Goal: Task Accomplishment & Management: Manage account settings

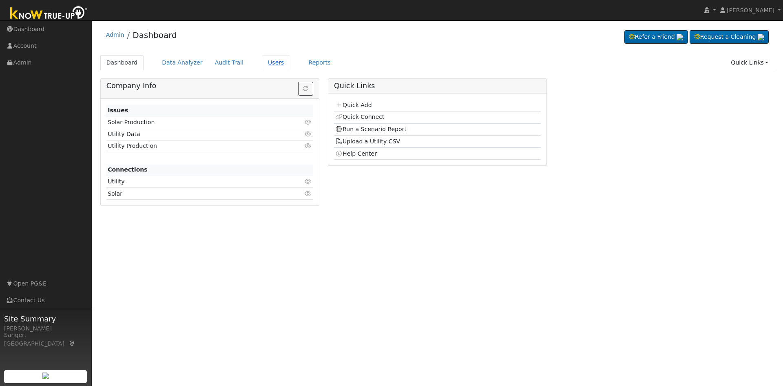
click at [263, 63] on link "Users" at bounding box center [276, 62] width 29 height 15
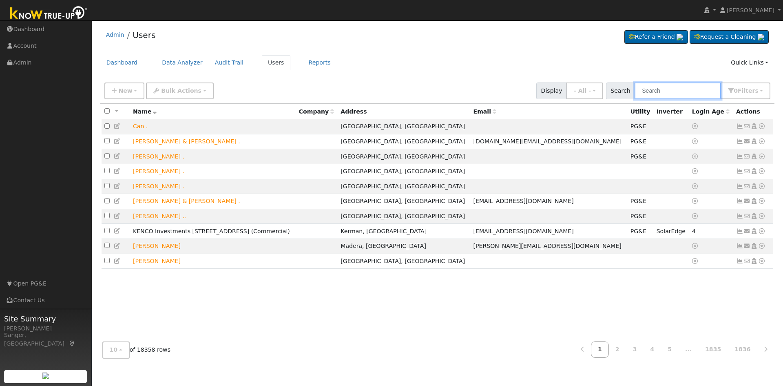
click at [661, 90] on input "text" at bounding box center [678, 90] width 86 height 17
paste input "[PERSON_NAME] and [PERSON_NAME]"
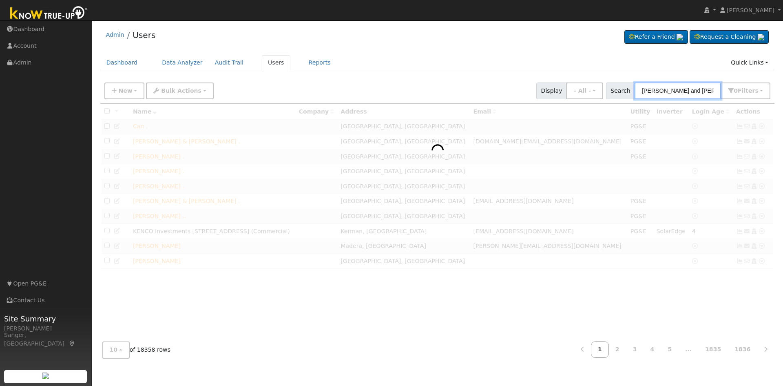
type input "[PERSON_NAME] and [PERSON_NAME]"
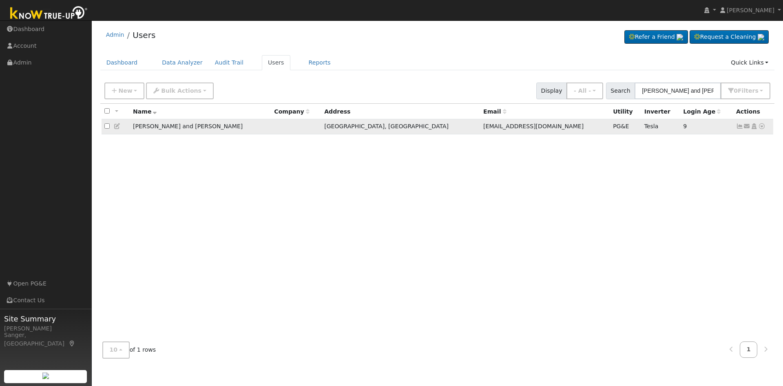
click at [763, 129] on icon at bounding box center [761, 126] width 7 height 6
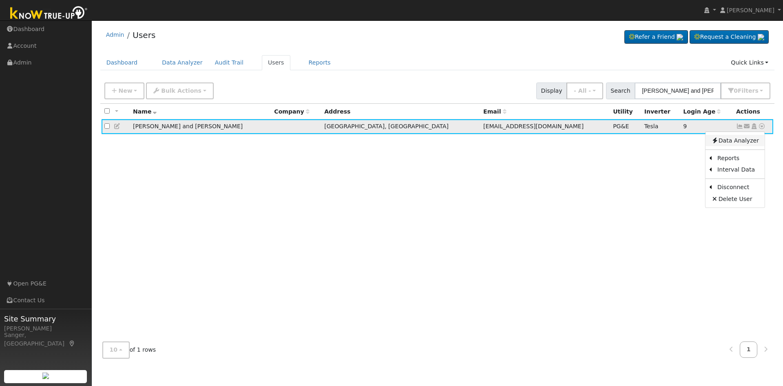
click at [742, 141] on link "Data Analyzer" at bounding box center [735, 140] width 59 height 11
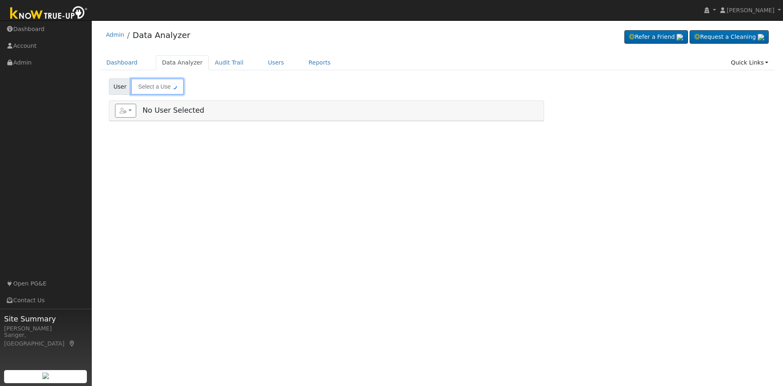
type input "[PERSON_NAME] and [PERSON_NAME]"
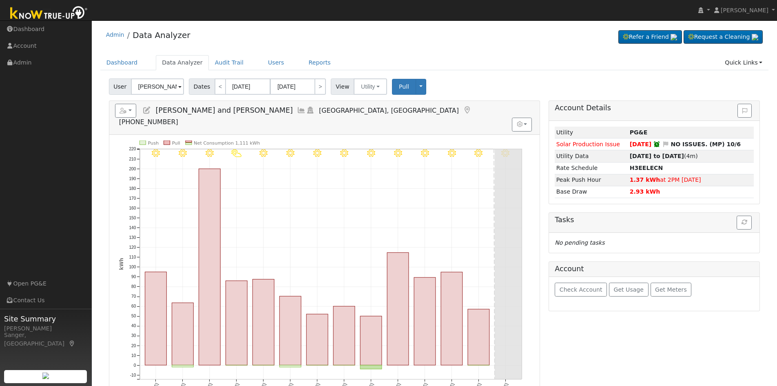
click at [297, 111] on icon at bounding box center [301, 109] width 9 height 7
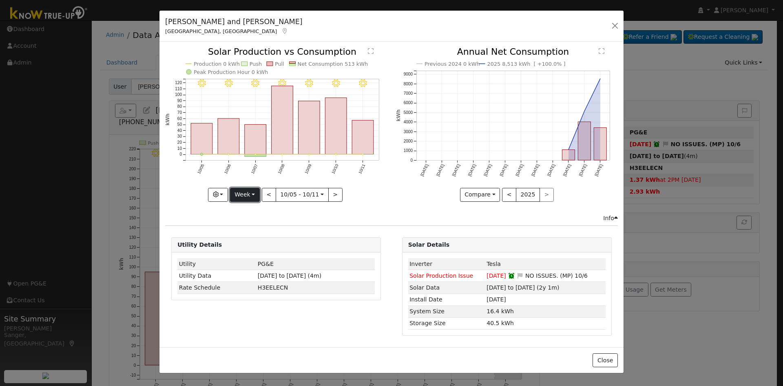
click at [249, 189] on button "Week" at bounding box center [245, 195] width 30 height 14
click at [259, 237] on link "Month" at bounding box center [259, 233] width 57 height 11
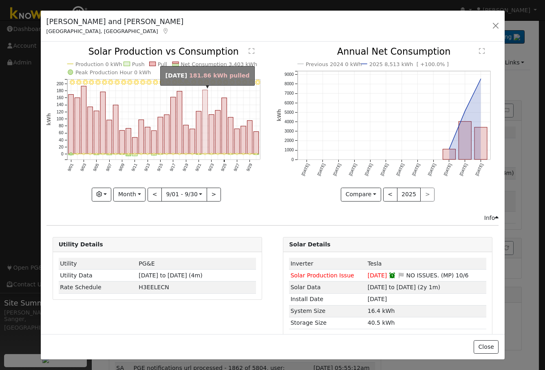
click at [204, 114] on rect "onclick=""" at bounding box center [205, 122] width 5 height 64
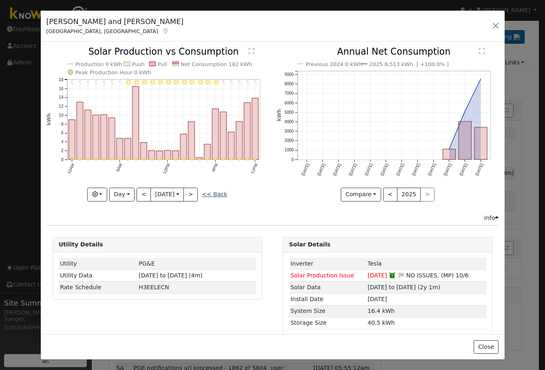
click at [213, 191] on link "<< Back" at bounding box center [214, 194] width 25 height 7
type input "[DATE]"
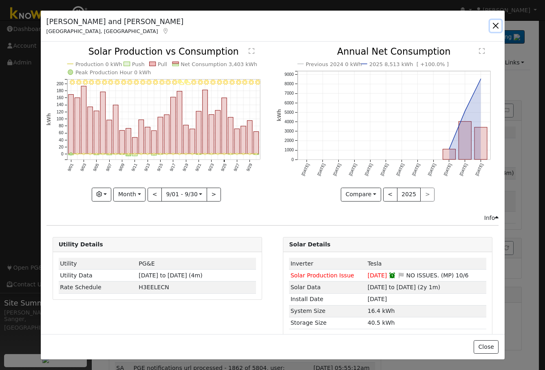
click at [495, 27] on button "button" at bounding box center [495, 25] width 11 height 11
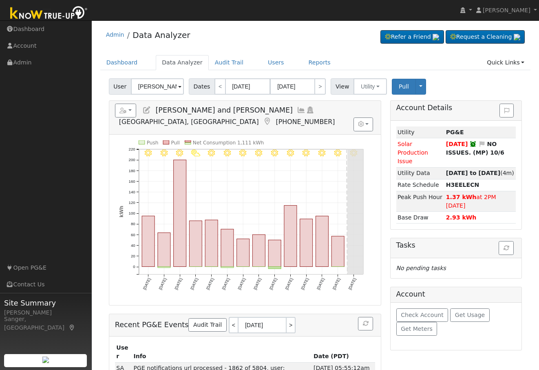
click at [147, 110] on icon at bounding box center [146, 109] width 9 height 7
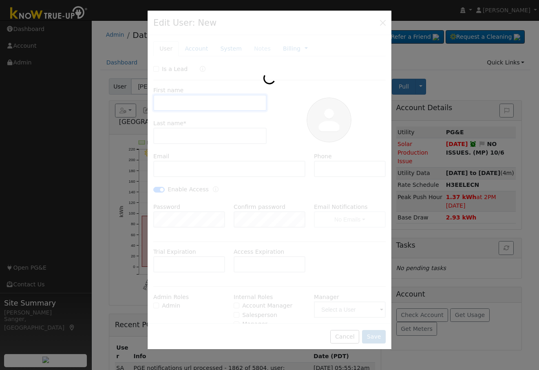
type input "[PERSON_NAME] and Yongzhao"
type input "[PERSON_NAME]"
type input "[EMAIL_ADDRESS][DOMAIN_NAME]"
type input "[PHONE_NUMBER]"
checkbox input "true"
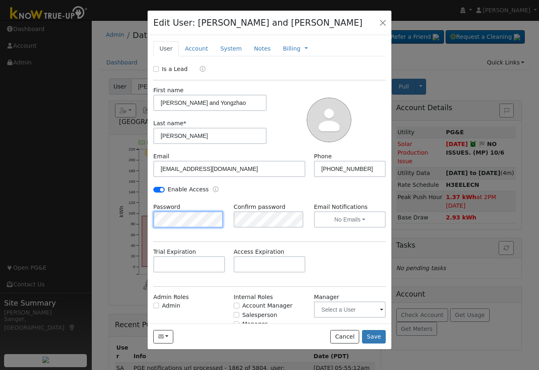
click at [142, 219] on div "Edit User: [PERSON_NAME] and [PERSON_NAME] Ac... - Default Account - [STREET_AD…" at bounding box center [269, 185] width 539 height 370
click at [376, 337] on button "Save" at bounding box center [374, 337] width 24 height 14
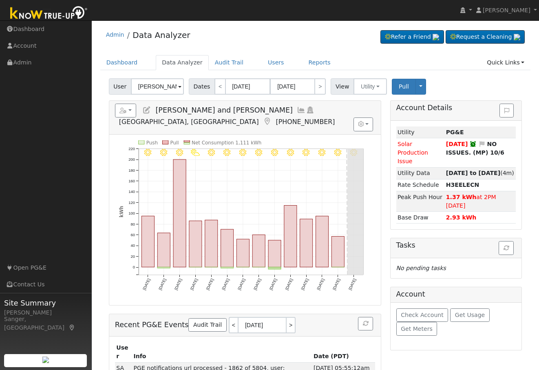
click at [297, 109] on icon at bounding box center [301, 109] width 9 height 7
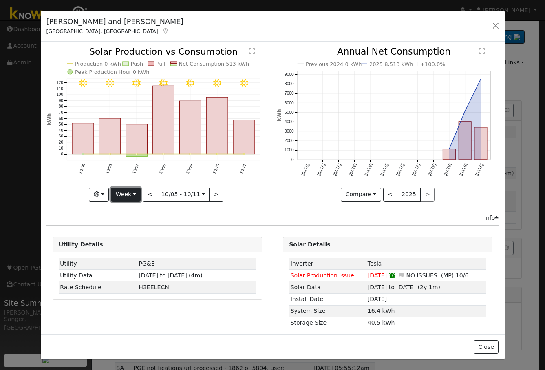
click at [130, 193] on button "Week" at bounding box center [126, 195] width 30 height 14
click at [133, 235] on link "Month" at bounding box center [139, 233] width 57 height 11
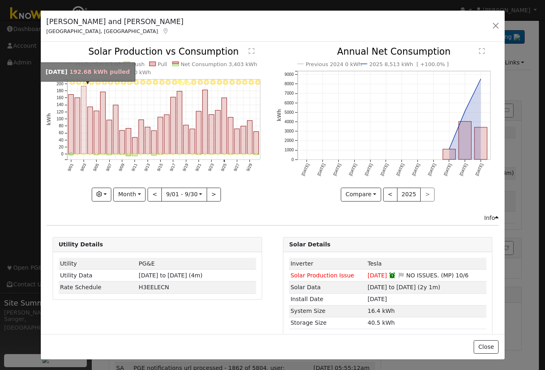
click at [84, 129] on rect "onclick=""" at bounding box center [83, 120] width 5 height 68
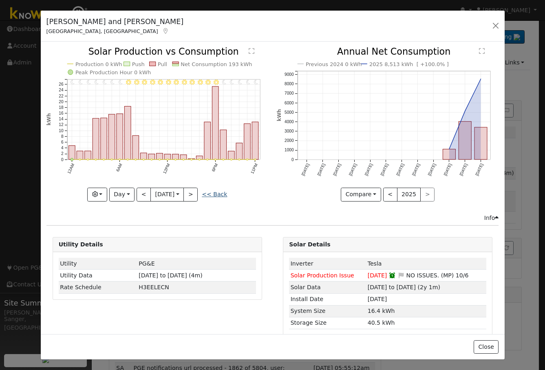
click at [214, 193] on link "<< Back" at bounding box center [214, 194] width 25 height 7
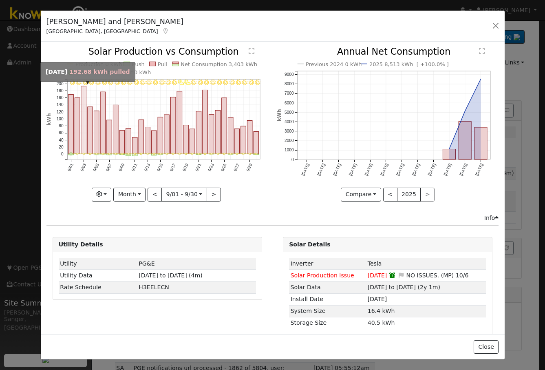
click at [82, 142] on rect "onclick=""" at bounding box center [83, 120] width 5 height 68
type input "[DATE]"
